Goal: Check status: Check status

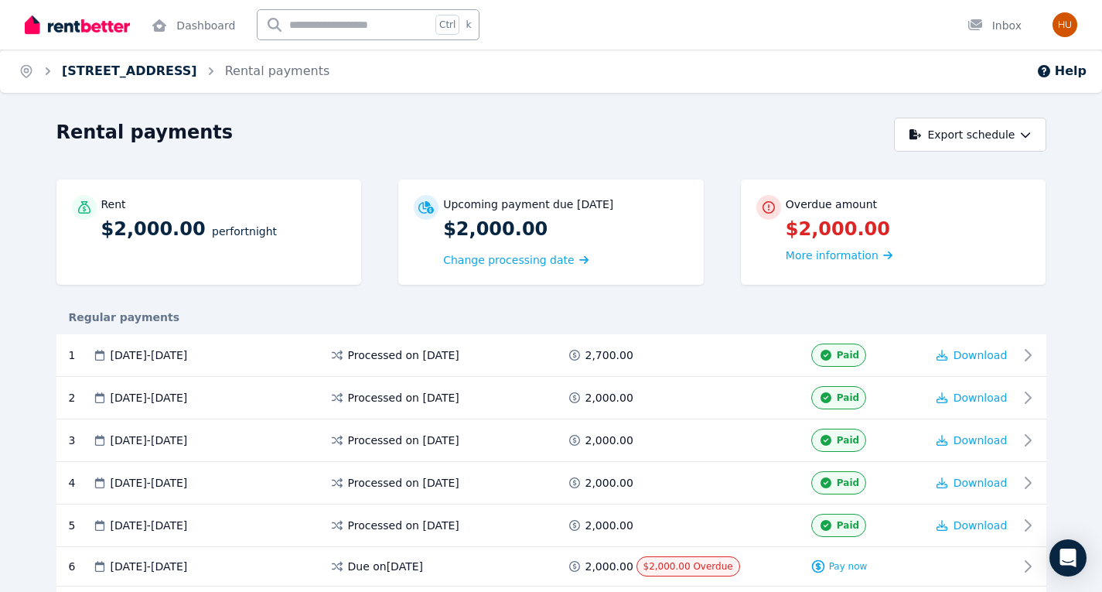
click at [151, 67] on link "[STREET_ADDRESS]" at bounding box center [129, 70] width 135 height 15
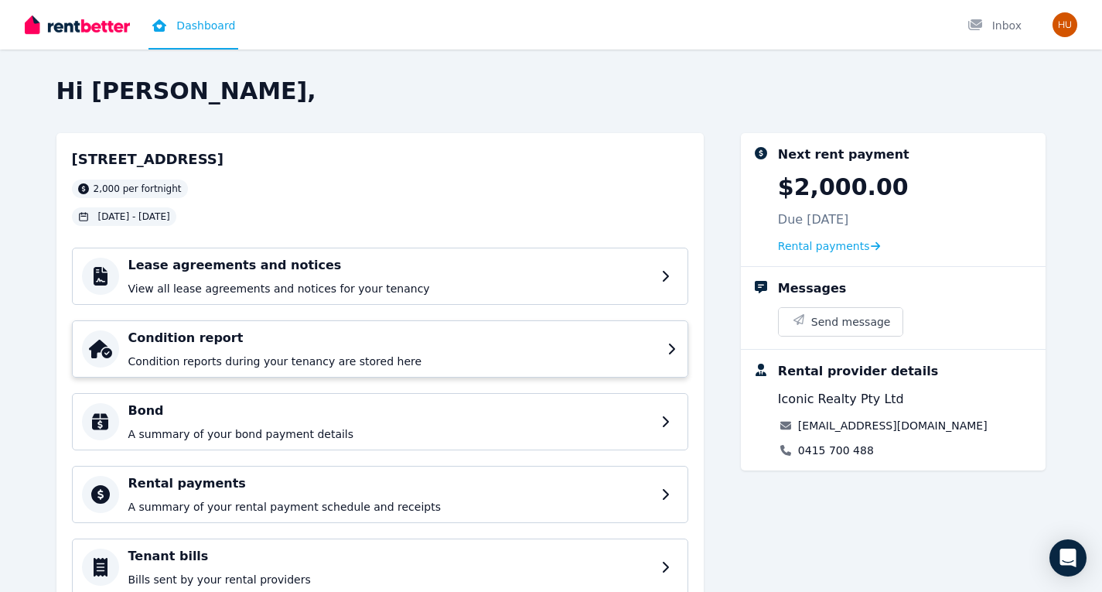
click at [339, 344] on h4 "Condition report" at bounding box center [393, 338] width 530 height 19
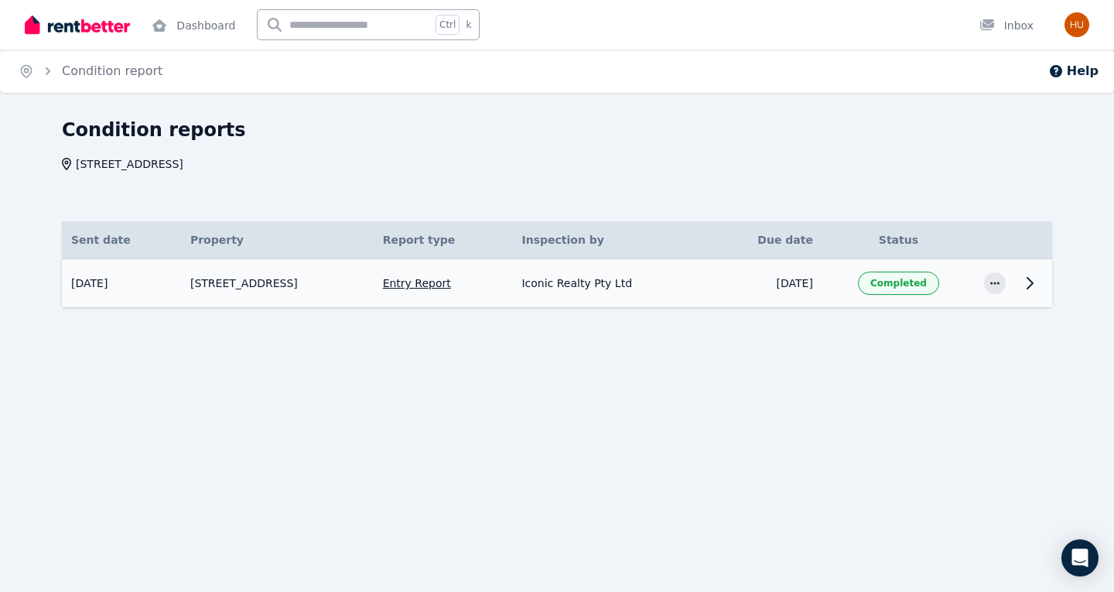
click at [318, 299] on td "[STREET_ADDRESS]" at bounding box center [277, 283] width 193 height 49
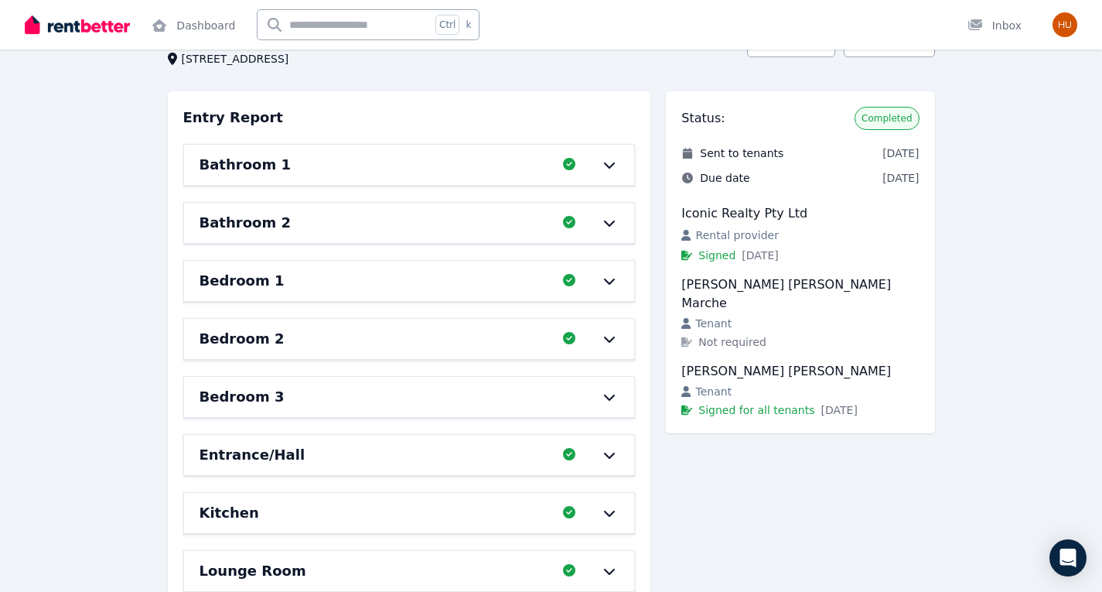
scroll to position [106, 0]
click at [604, 341] on icon at bounding box center [609, 338] width 19 height 12
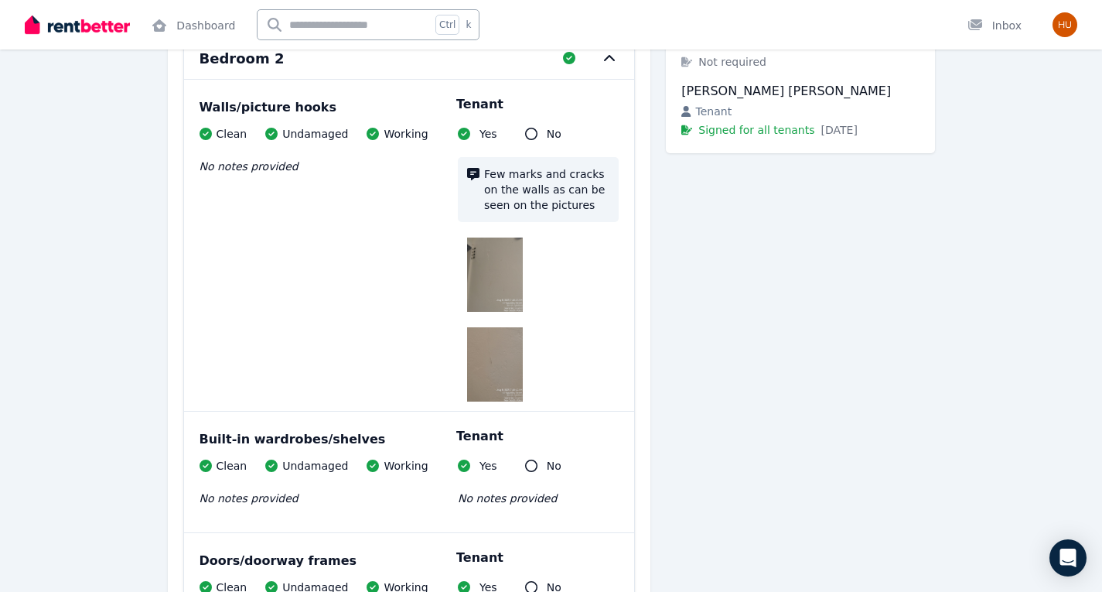
scroll to position [386, 0]
click at [488, 268] on img at bounding box center [495, 274] width 56 height 74
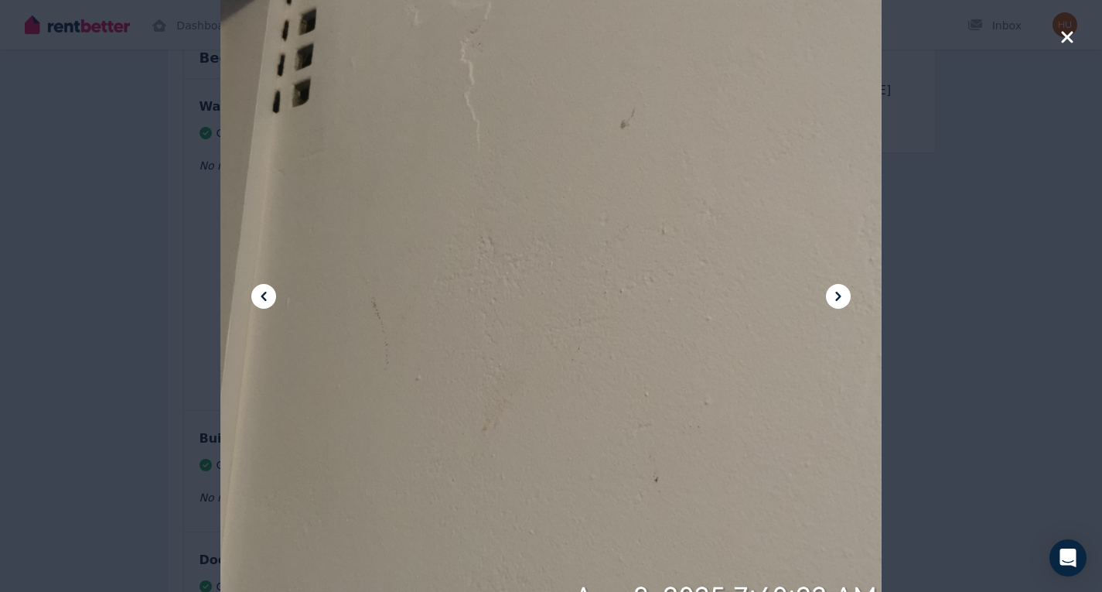
click at [488, 268] on div at bounding box center [550, 296] width 661 height 882
drag, startPoint x: 488, startPoint y: 268, endPoint x: 416, endPoint y: 308, distance: 82.0
click at [416, 308] on div at bounding box center [550, 296] width 661 height 882
click at [1027, 339] on div at bounding box center [551, 296] width 1102 height 592
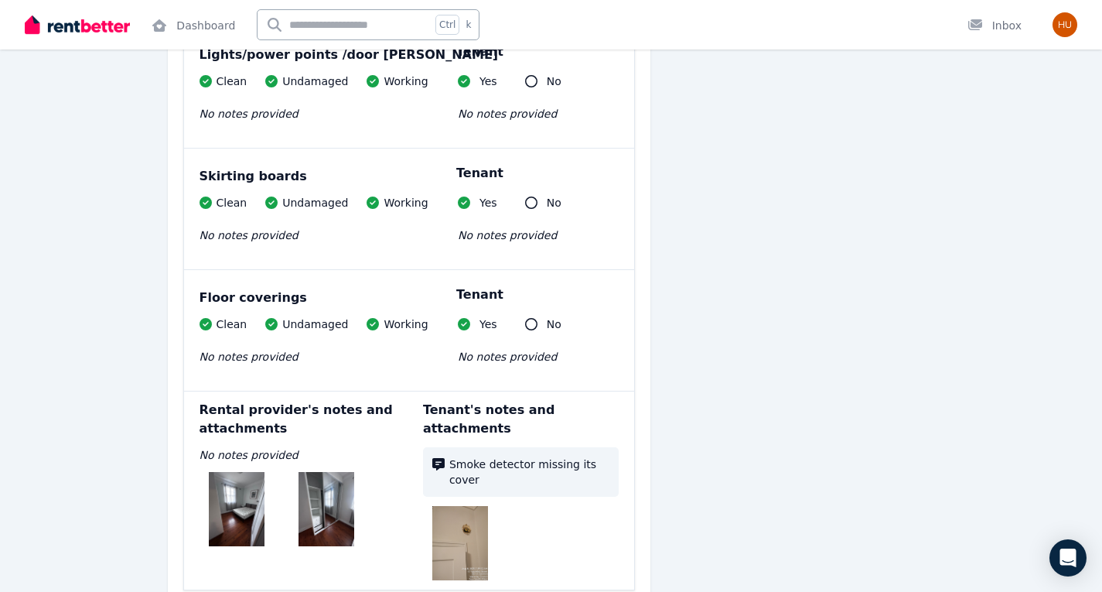
scroll to position [1376, 0]
click at [464, 524] on img at bounding box center [460, 544] width 56 height 74
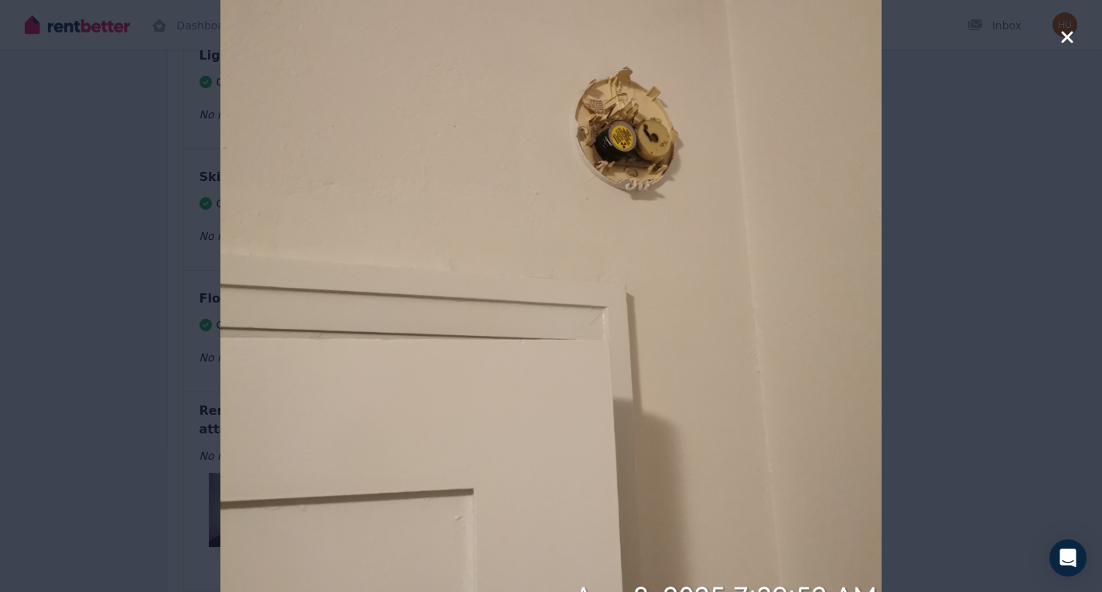
click at [0, 359] on div at bounding box center [551, 296] width 1102 height 592
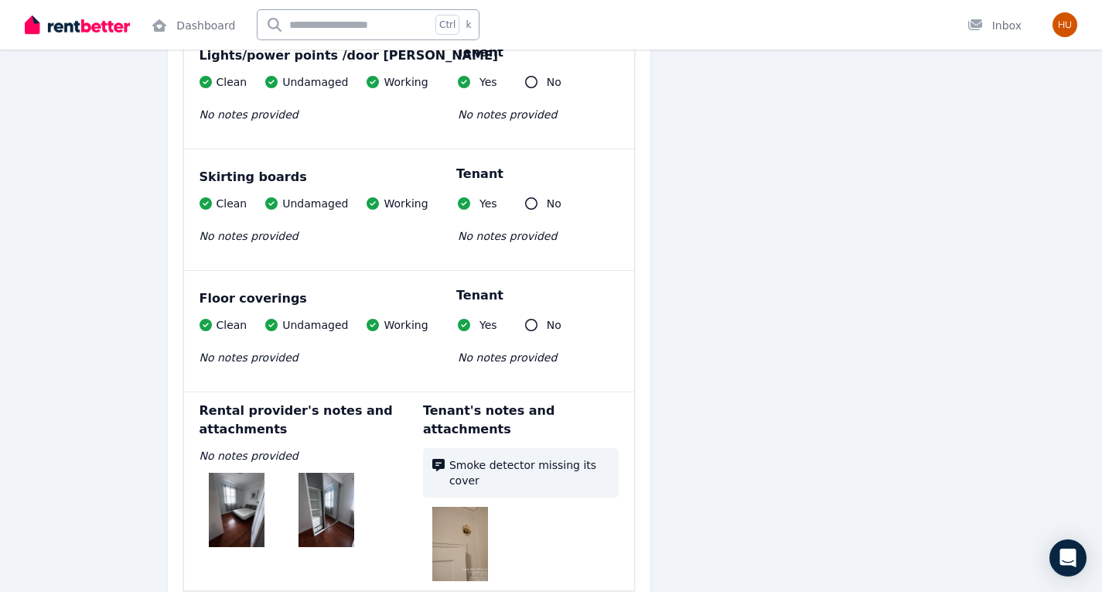
click at [220, 514] on img at bounding box center [237, 510] width 56 height 74
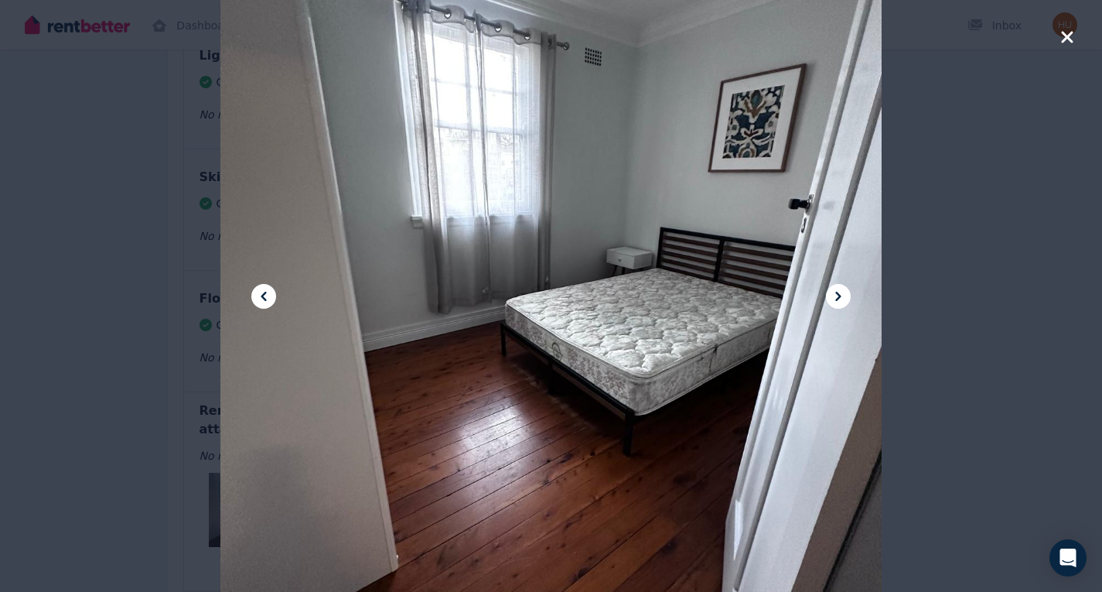
drag, startPoint x: 670, startPoint y: 144, endPoint x: 999, endPoint y: 204, distance: 334.2
click at [999, 204] on div at bounding box center [551, 296] width 1102 height 592
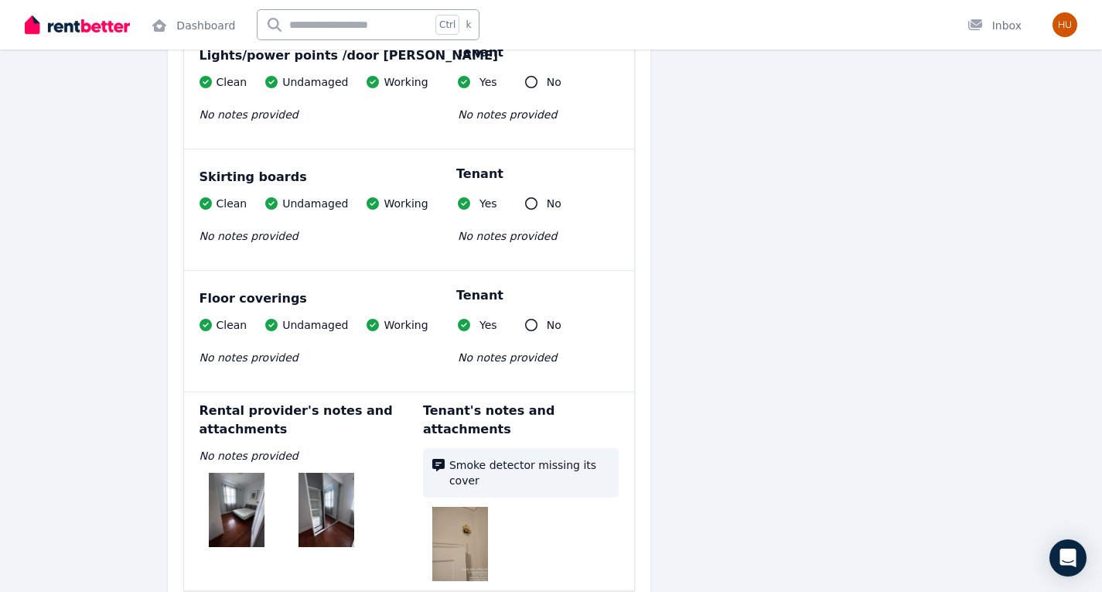
click at [316, 494] on img at bounding box center [327, 510] width 56 height 74
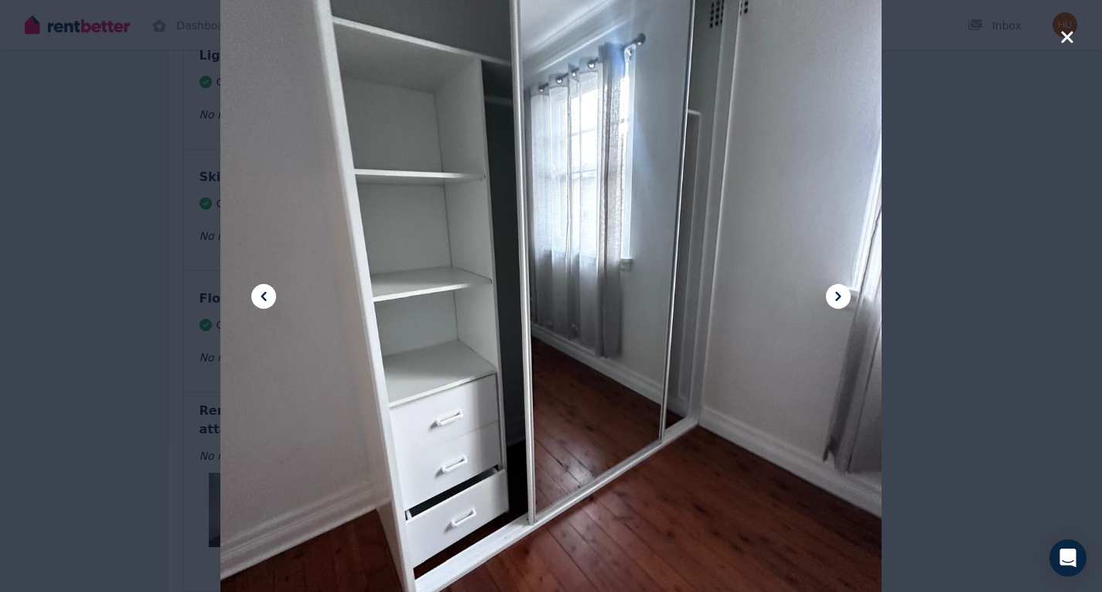
click at [545, 341] on div at bounding box center [550, 296] width 661 height 882
drag, startPoint x: 545, startPoint y: 341, endPoint x: 524, endPoint y: 203, distance: 140.1
click at [524, 203] on div at bounding box center [550, 296] width 661 height 882
click at [575, 201] on div at bounding box center [550, 296] width 661 height 882
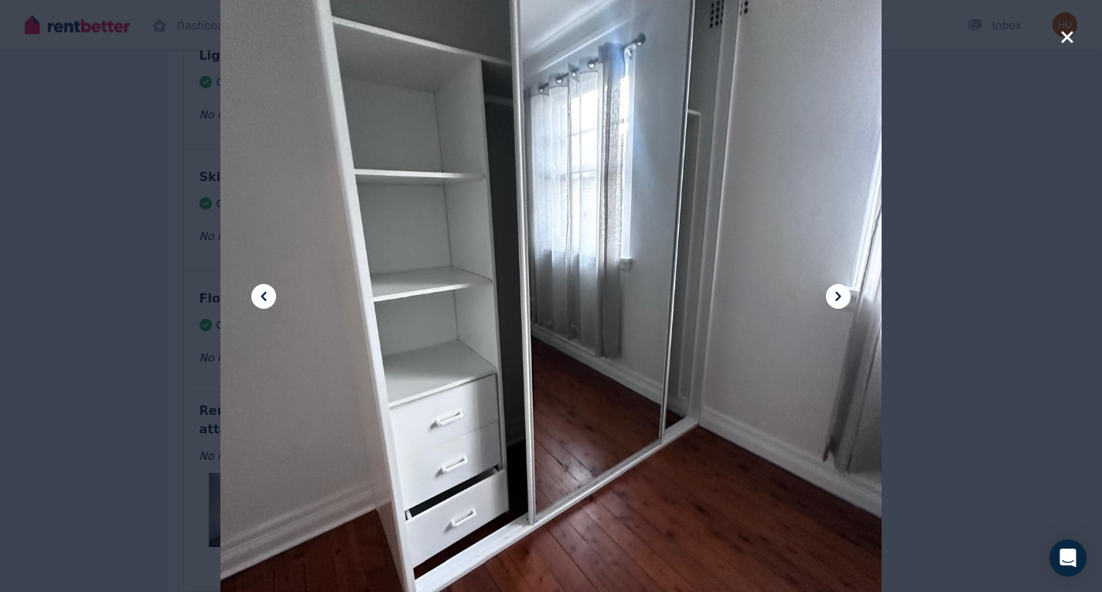
drag, startPoint x: 807, startPoint y: 302, endPoint x: 693, endPoint y: 476, distance: 207.8
click at [693, 476] on div at bounding box center [550, 296] width 661 height 882
click at [1074, 327] on div at bounding box center [551, 296] width 1102 height 592
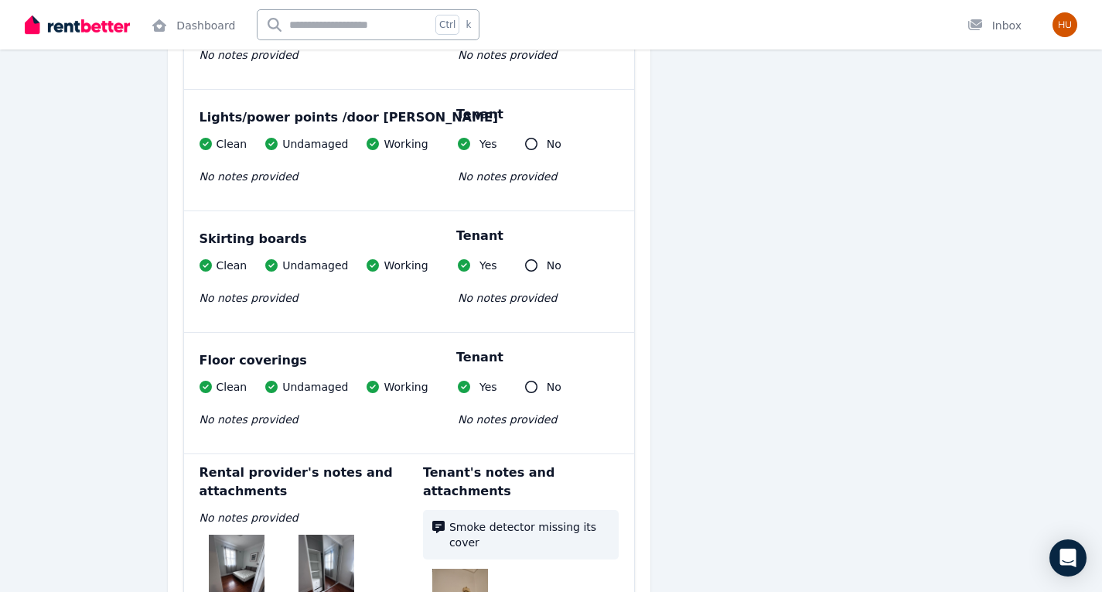
scroll to position [1576, 0]
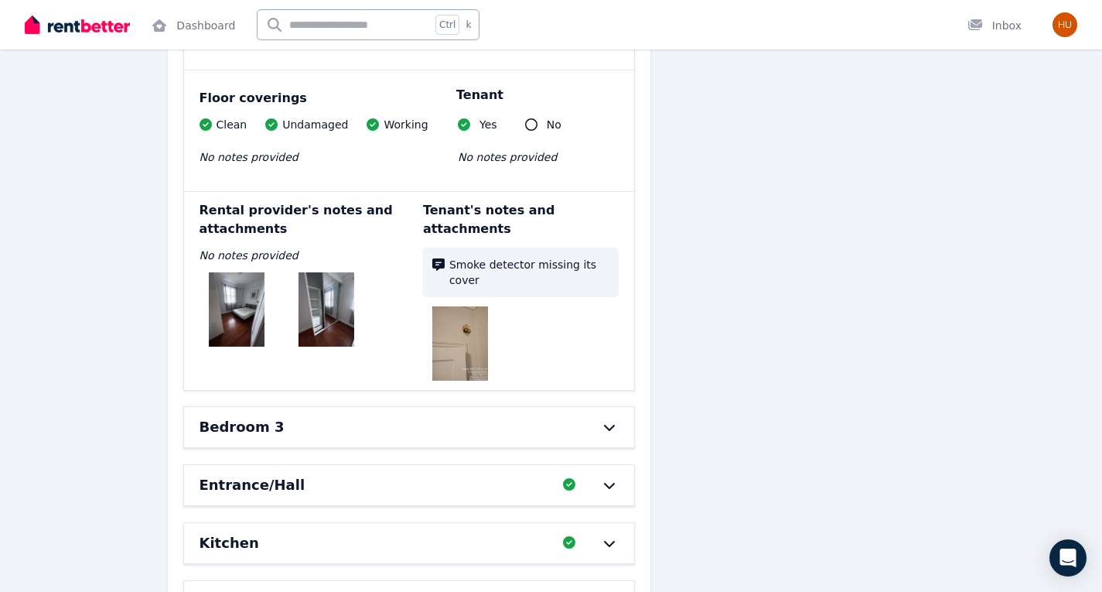
click at [345, 311] on img at bounding box center [327, 309] width 56 height 74
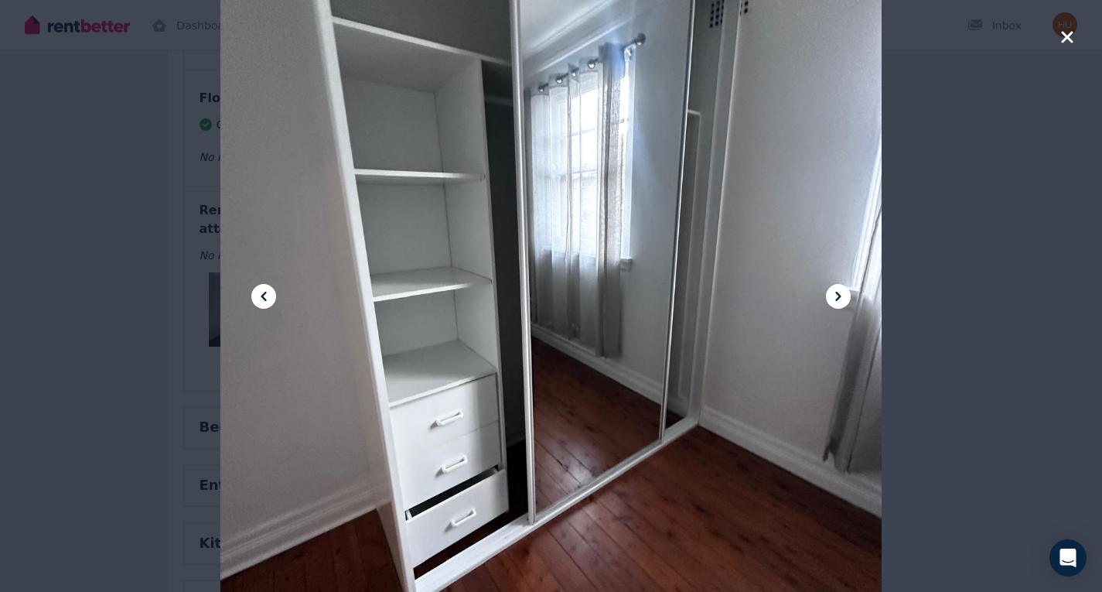
click at [836, 291] on icon at bounding box center [838, 296] width 19 height 19
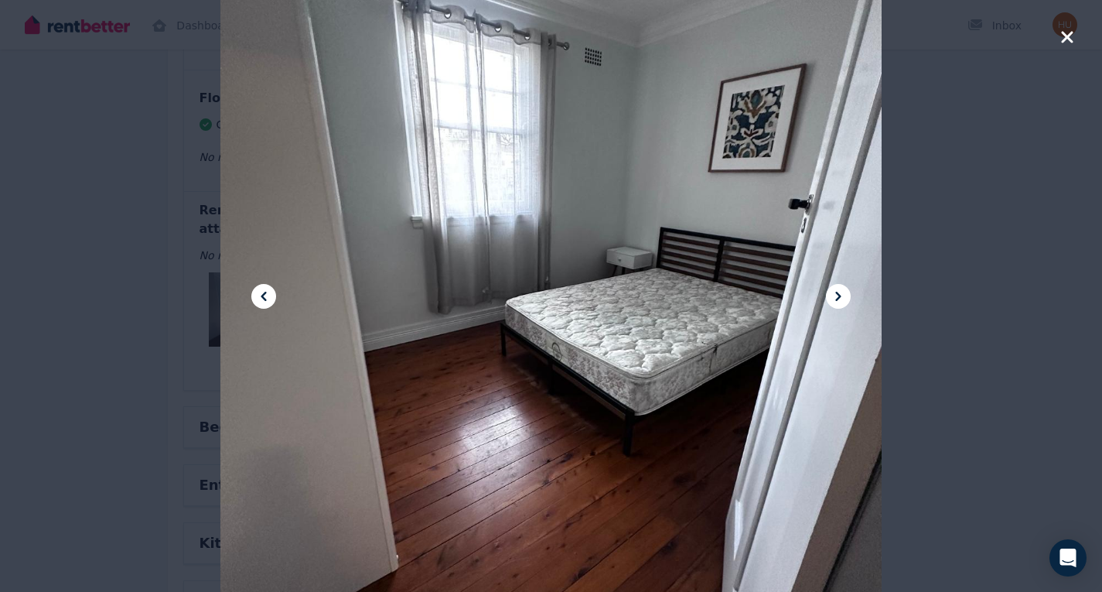
click at [1073, 37] on icon "button" at bounding box center [1067, 37] width 14 height 19
